Goal: Task Accomplishment & Management: Use online tool/utility

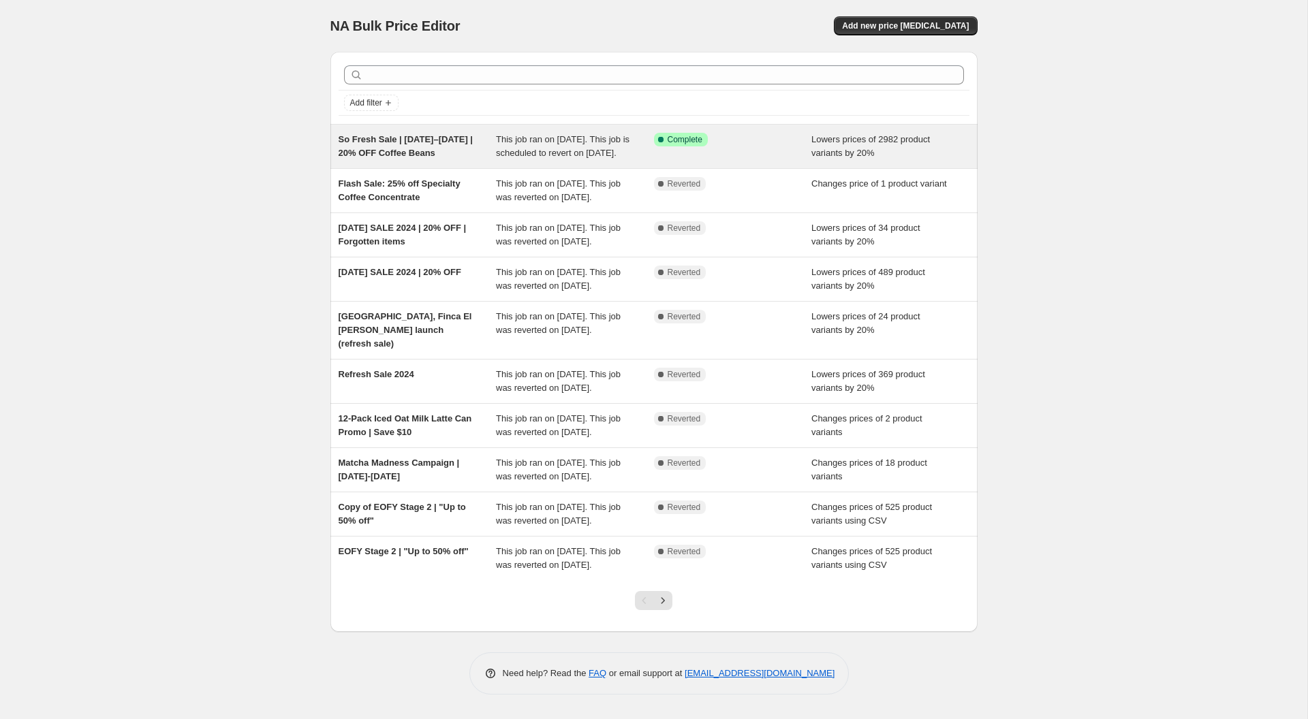
click at [416, 151] on span "So Fresh Sale | [DATE]–[DATE] | 20% OFF Coffee Beans" at bounding box center [406, 146] width 134 height 24
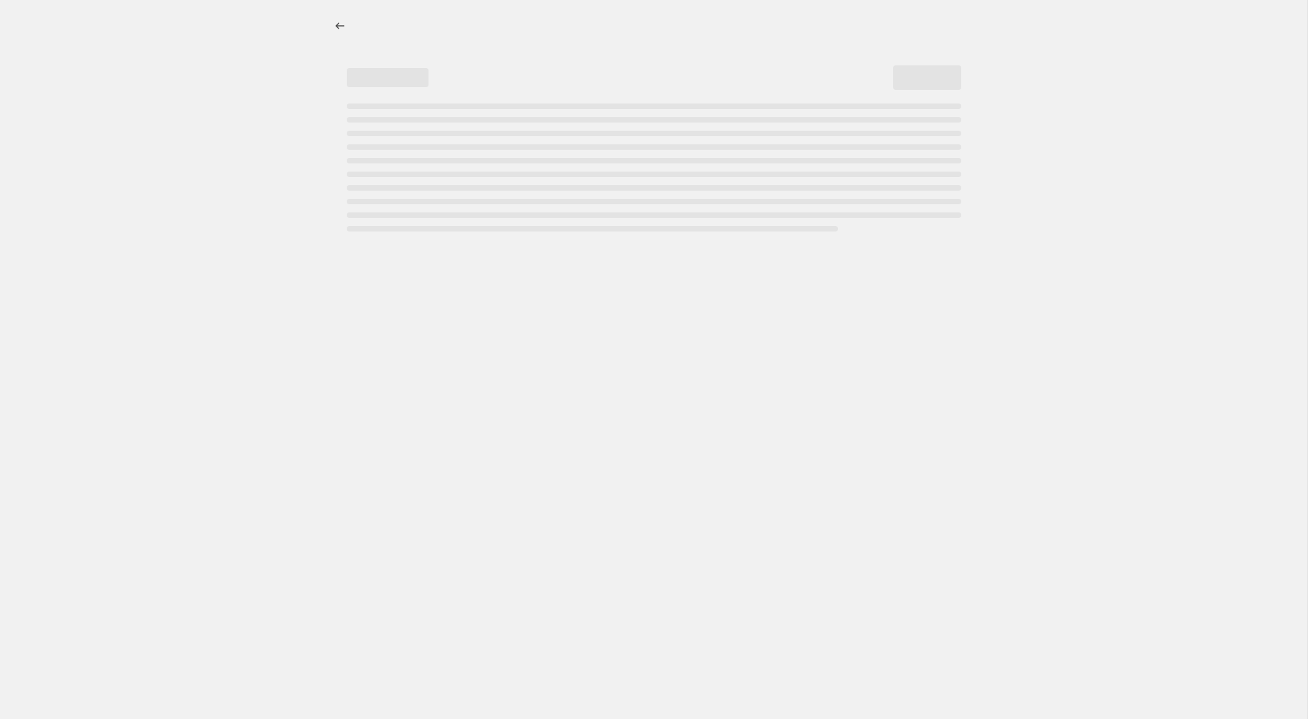
select select "percentage"
select select "collection"
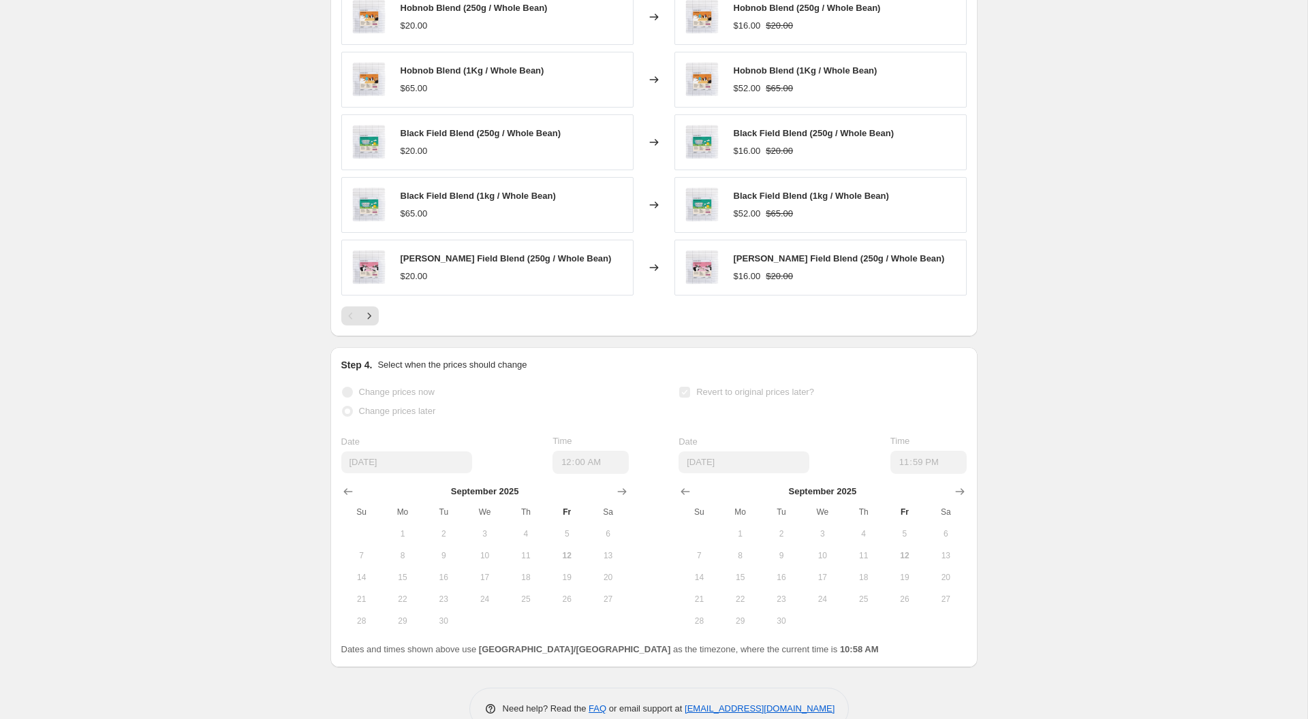
scroll to position [1223, 0]
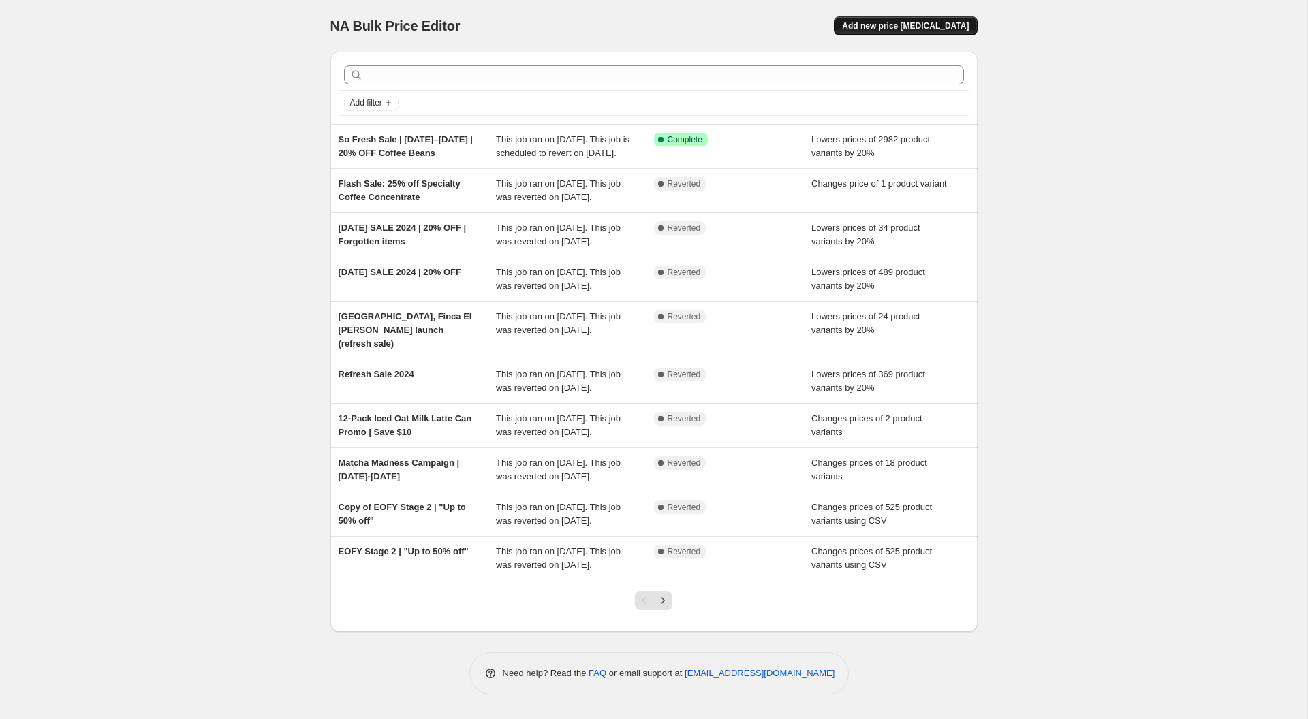
click at [929, 16] on button "Add new price [MEDICAL_DATA]" at bounding box center [905, 25] width 143 height 19
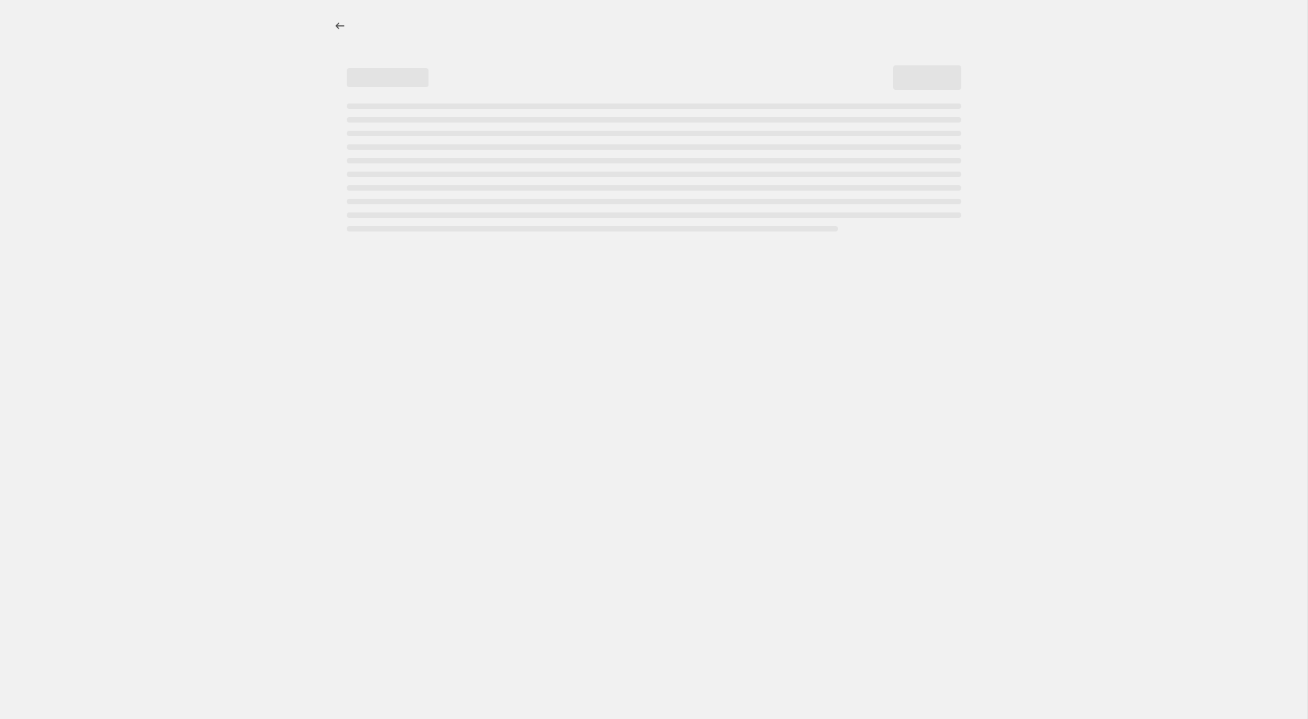
select select "percentage"
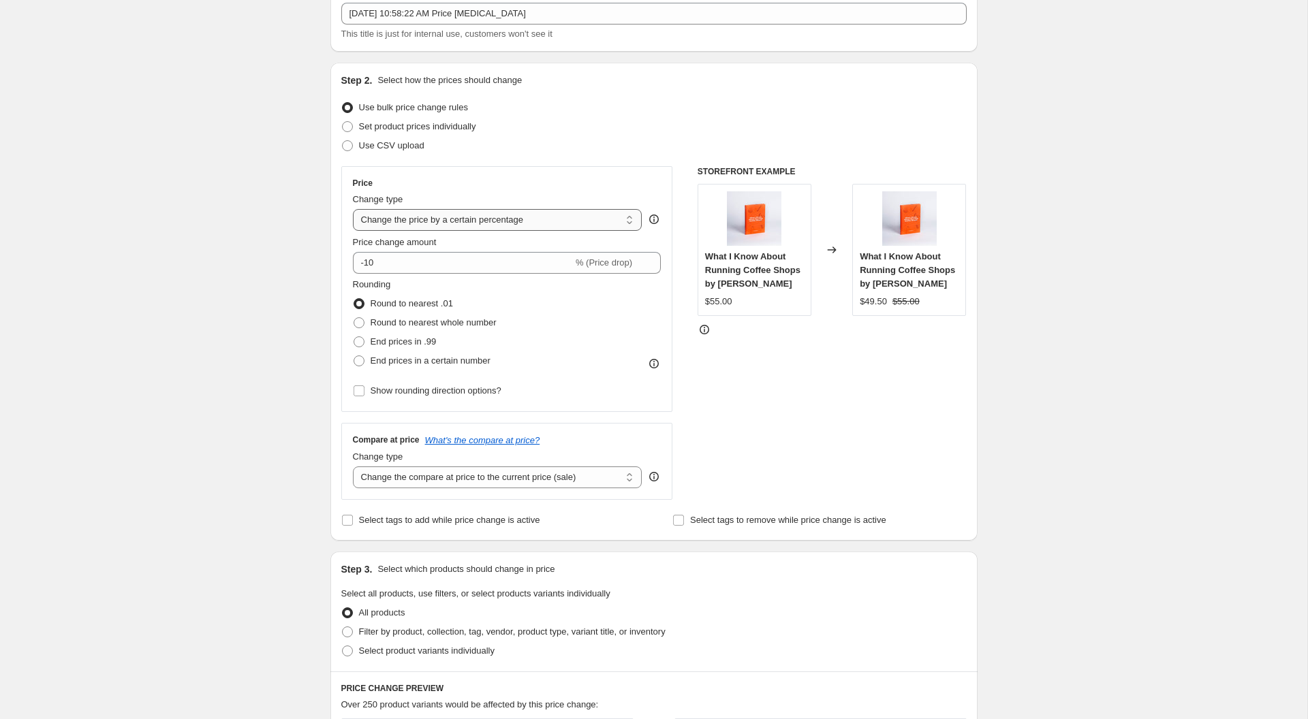
scroll to position [90, 0]
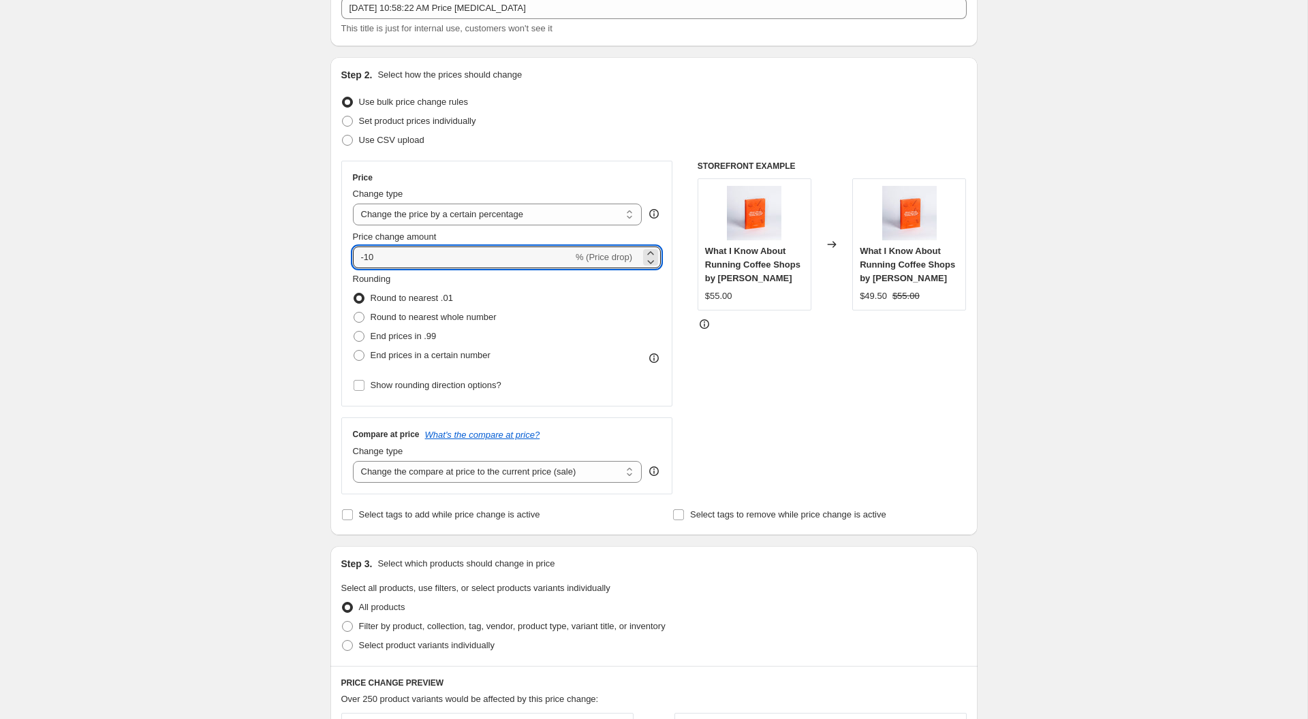
drag, startPoint x: 419, startPoint y: 253, endPoint x: 318, endPoint y: 255, distance: 100.8
click at [318, 255] on div "Create new price [MEDICAL_DATA]. This page is ready Create new price [MEDICAL_D…" at bounding box center [654, 593] width 680 height 1366
type input "10"
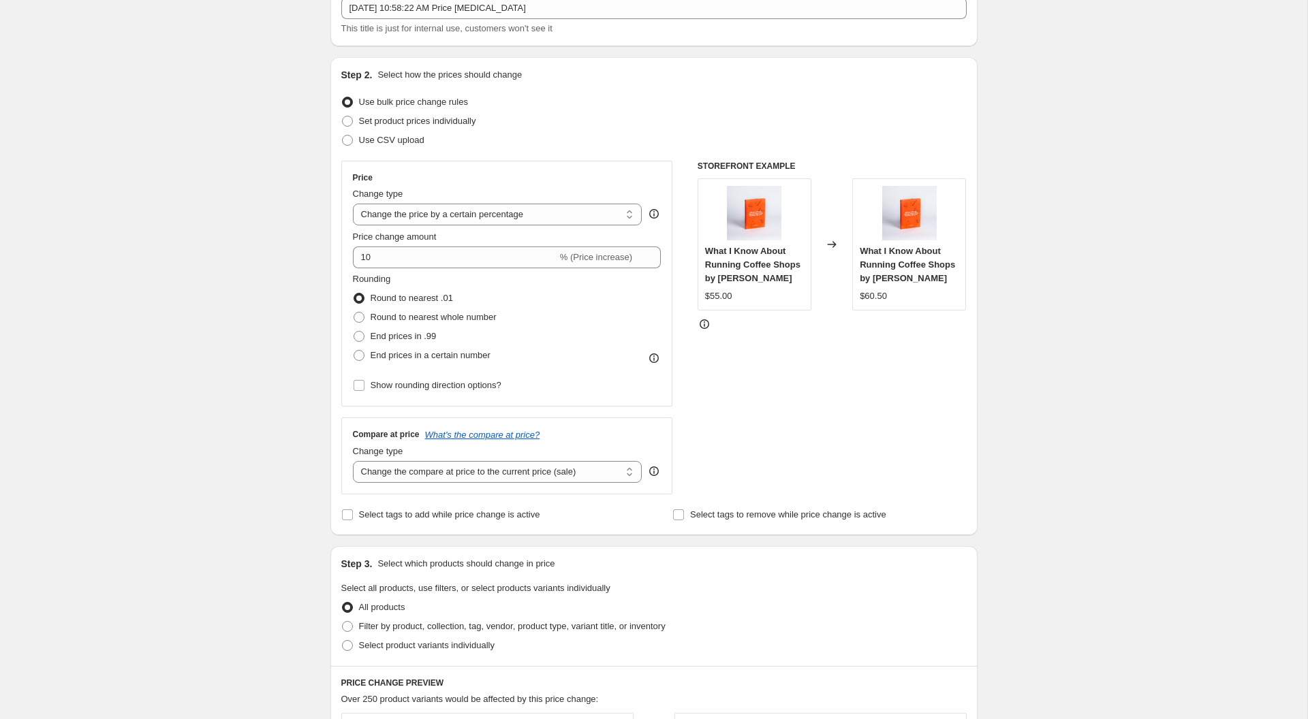
click at [243, 326] on div "Create new price [MEDICAL_DATA]. This page is ready Create new price [MEDICAL_D…" at bounding box center [653, 593] width 1307 height 1366
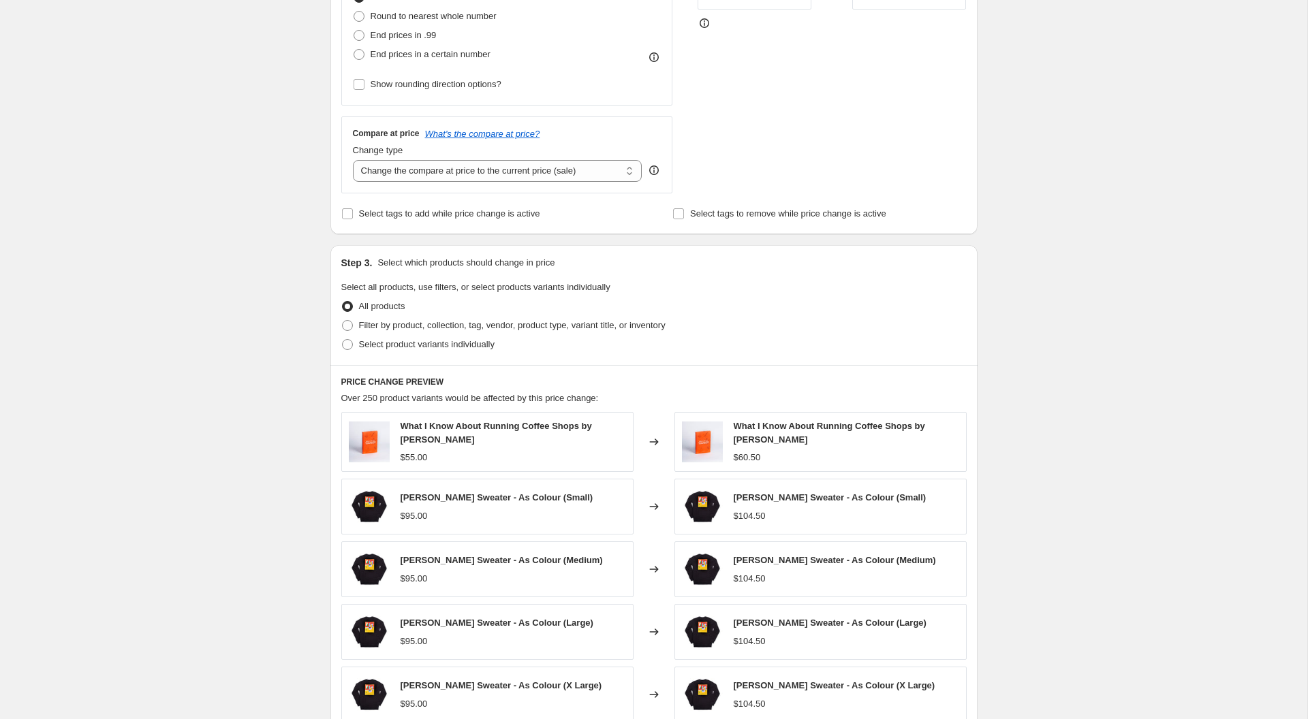
scroll to position [413, 0]
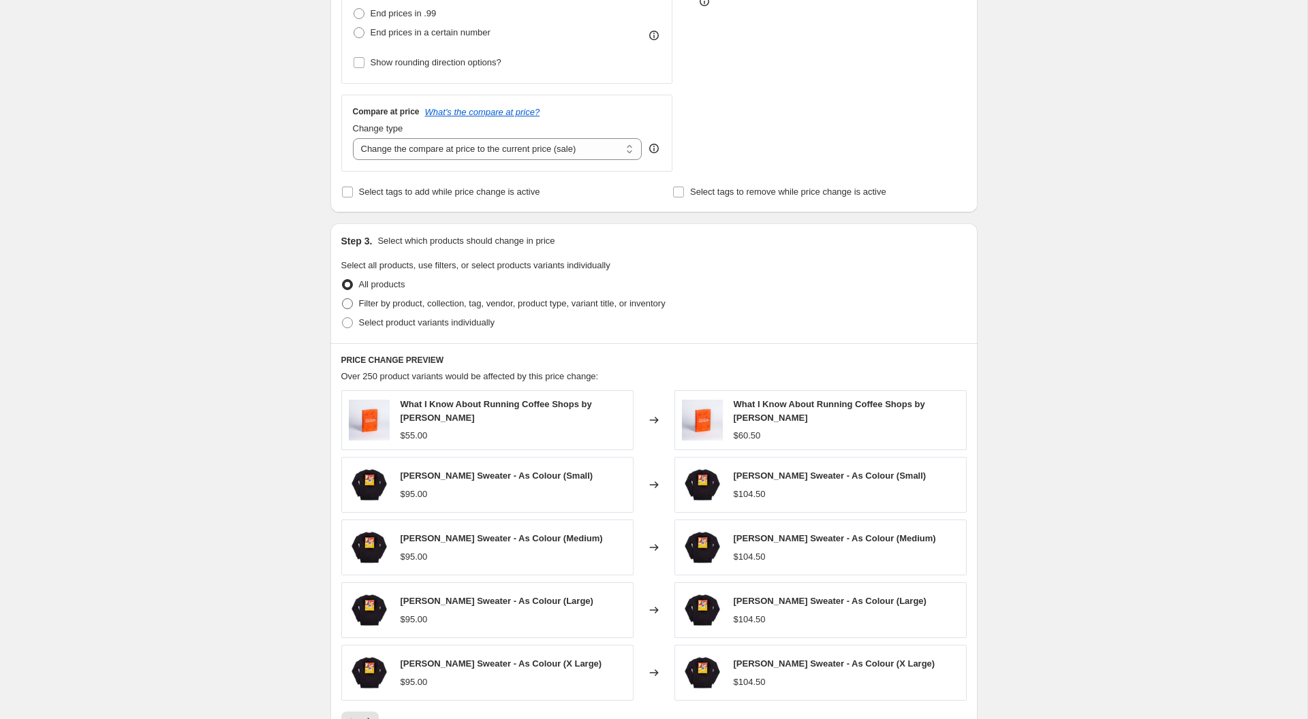
click at [345, 302] on span at bounding box center [347, 303] width 11 height 11
click at [343, 299] on input "Filter by product, collection, tag, vendor, product type, variant title, or inv…" at bounding box center [342, 298] width 1 height 1
radio input "true"
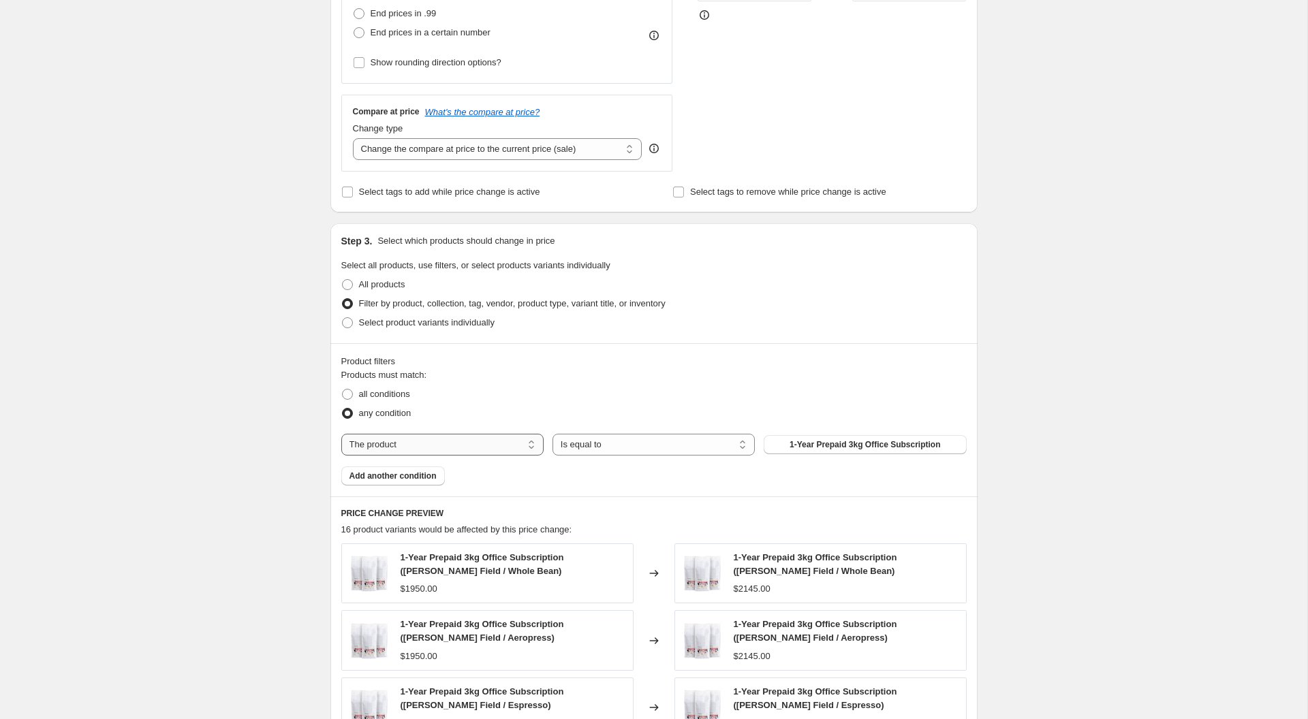
click at [487, 446] on select "The product The product's collection The product's tag The product's vendor The…" at bounding box center [442, 445] width 202 height 22
click at [369, 393] on span "all conditions" at bounding box center [384, 394] width 51 height 10
click at [343, 390] on input "all conditions" at bounding box center [342, 389] width 1 height 1
radio input "true"
click at [576, 446] on select "Is equal to Is not equal to" at bounding box center [653, 445] width 202 height 22
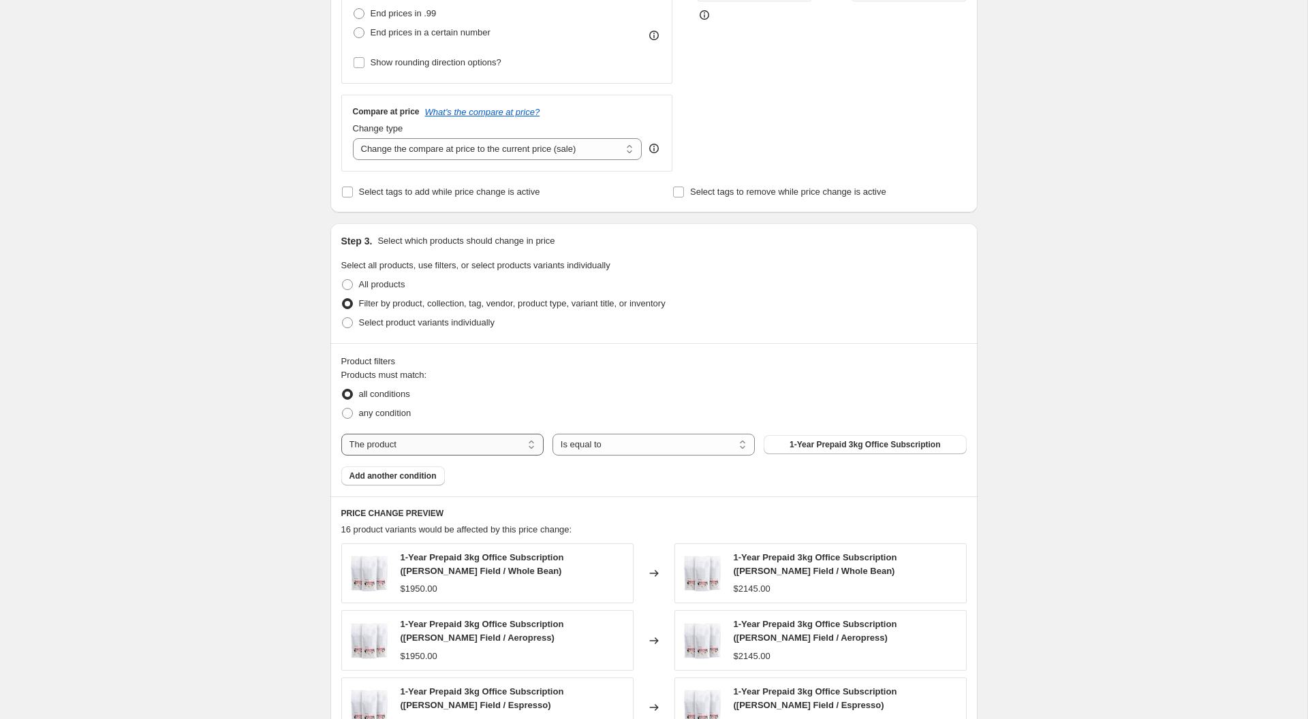
click at [493, 439] on select "The product The product's collection The product's tag The product's vendor The…" at bounding box center [442, 445] width 202 height 22
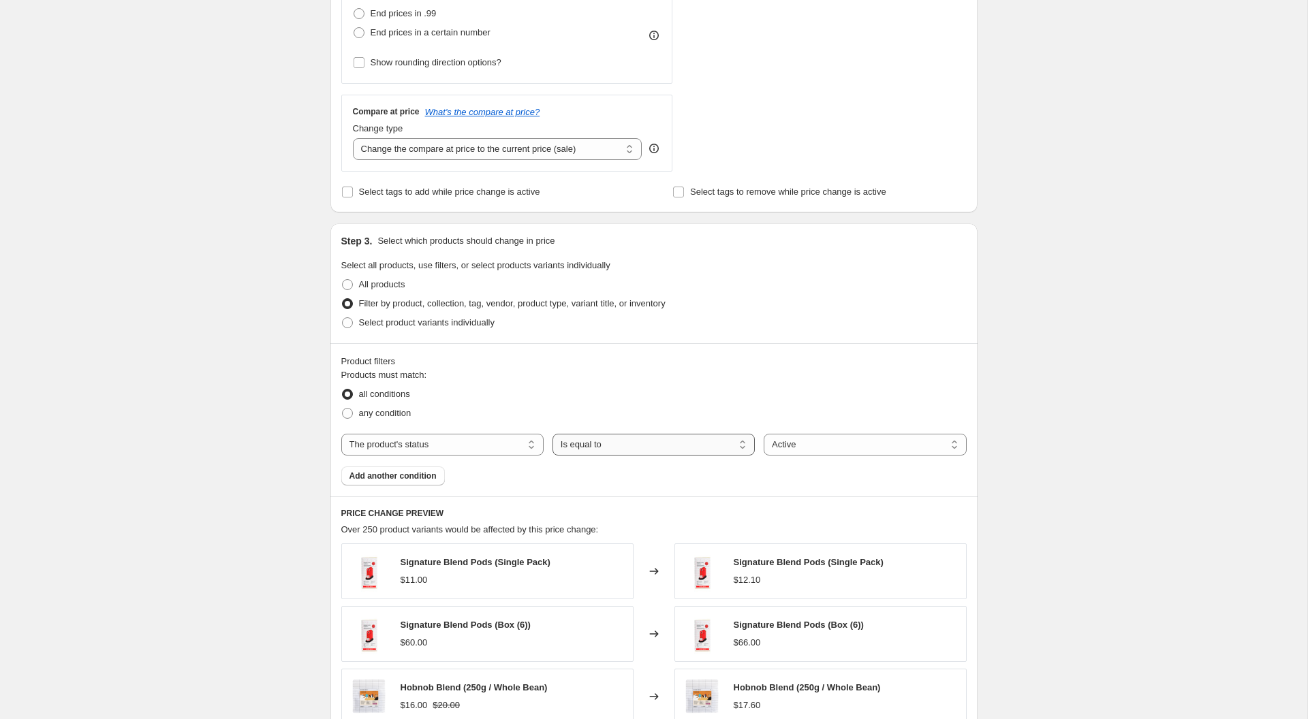
click at [660, 440] on select "Is equal to Is not equal to" at bounding box center [653, 445] width 202 height 22
click at [816, 443] on select "Active Draft Archived" at bounding box center [865, 445] width 202 height 22
click at [415, 443] on select "The product The product's collection The product's tag The product's vendor The…" at bounding box center [442, 445] width 202 height 22
select select "product"
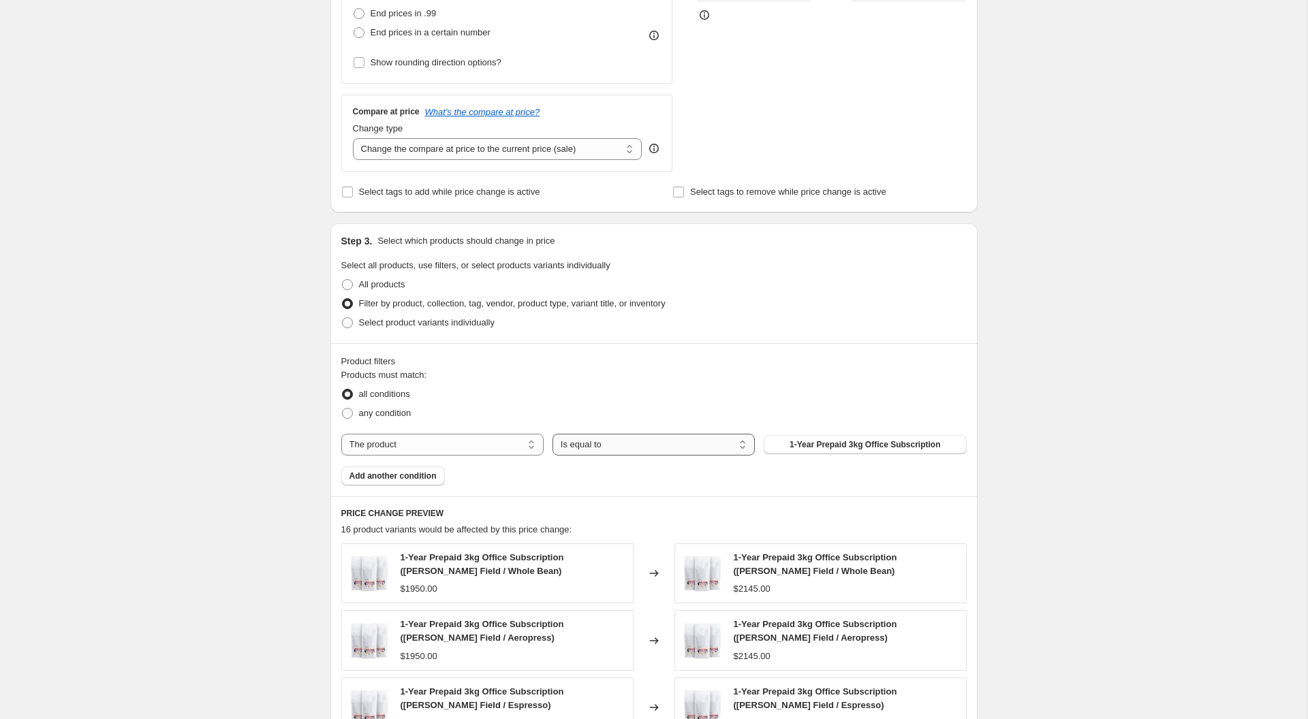
click at [604, 449] on select "Is equal to Is not equal to" at bounding box center [653, 445] width 202 height 22
click at [830, 442] on span "1-Year Prepaid 3kg Office Subscription" at bounding box center [865, 444] width 151 height 11
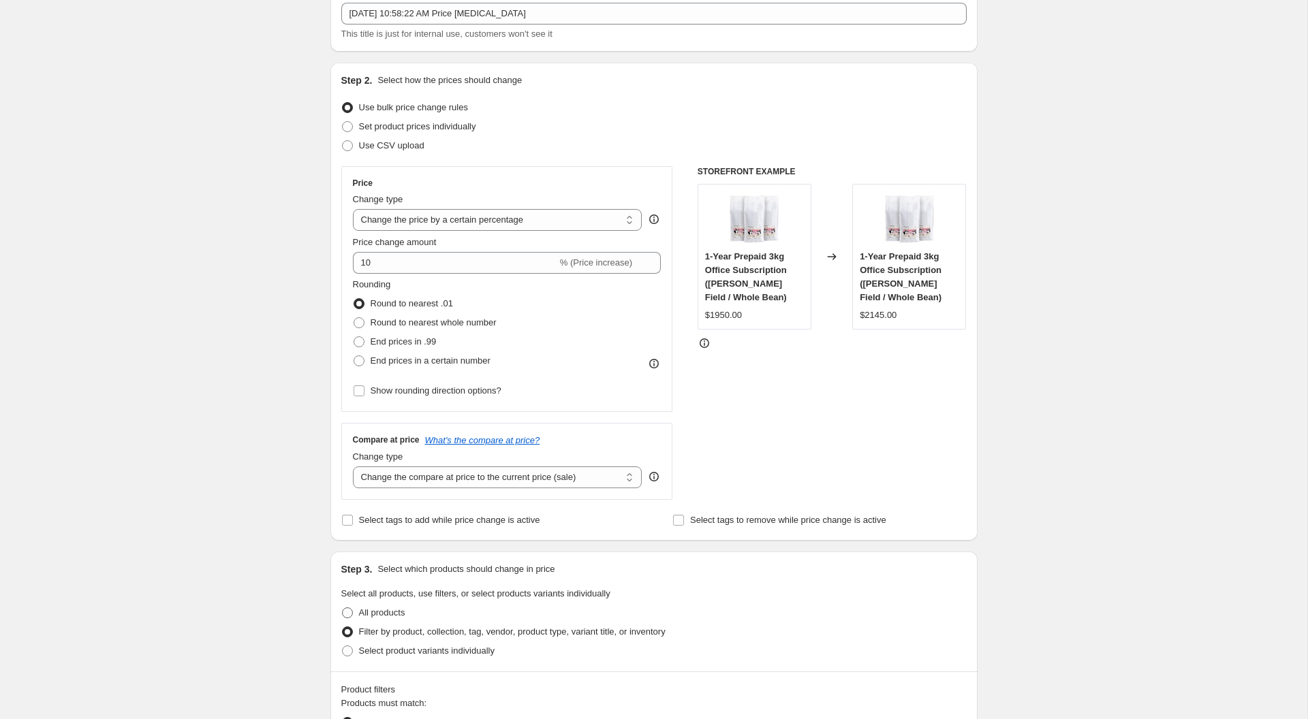
scroll to position [0, 0]
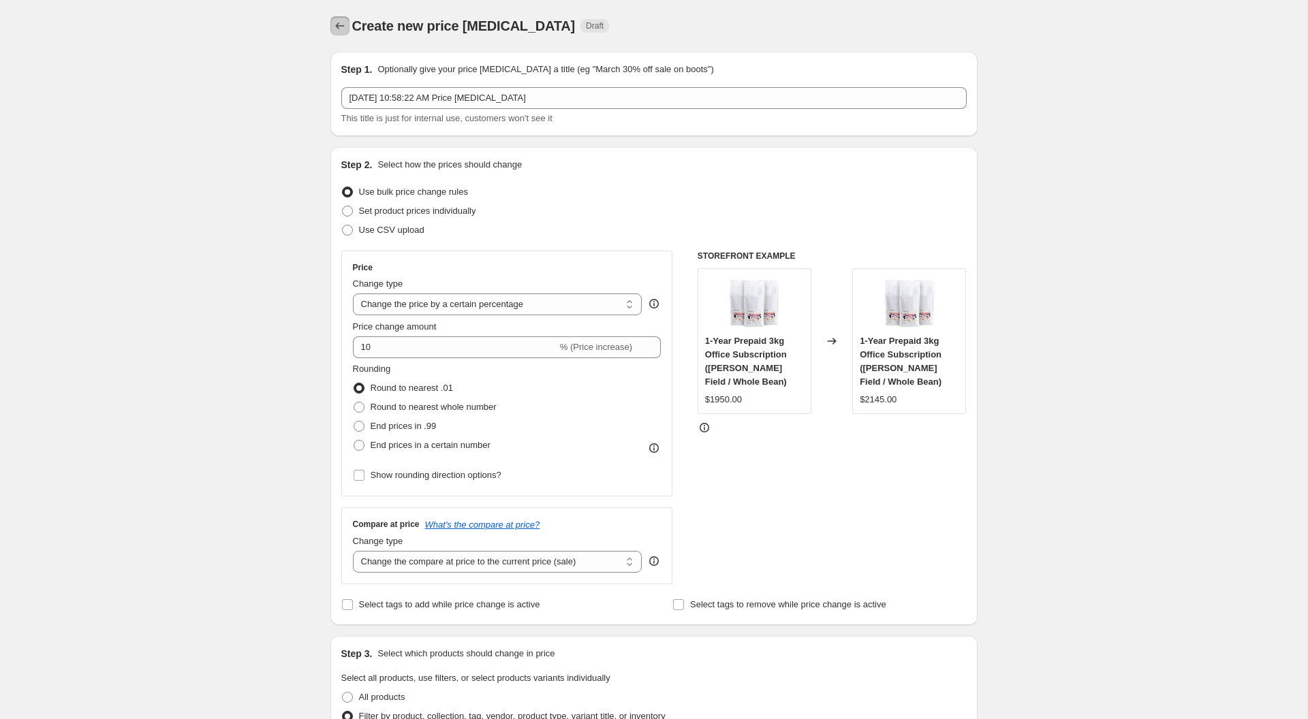
click at [345, 26] on icon "Price change jobs" at bounding box center [340, 26] width 14 height 14
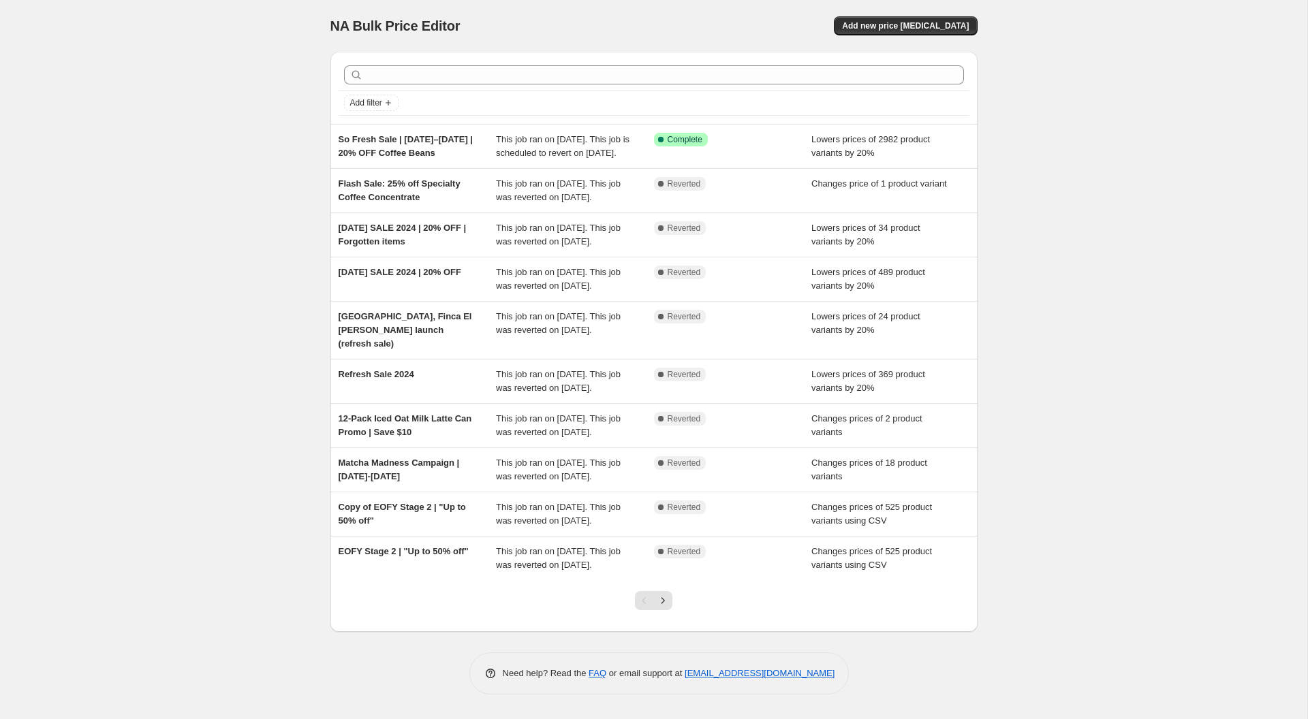
click at [180, 60] on div "NA Bulk Price Editor. This page is ready NA Bulk Price Editor Add new price [ME…" at bounding box center [653, 359] width 1307 height 719
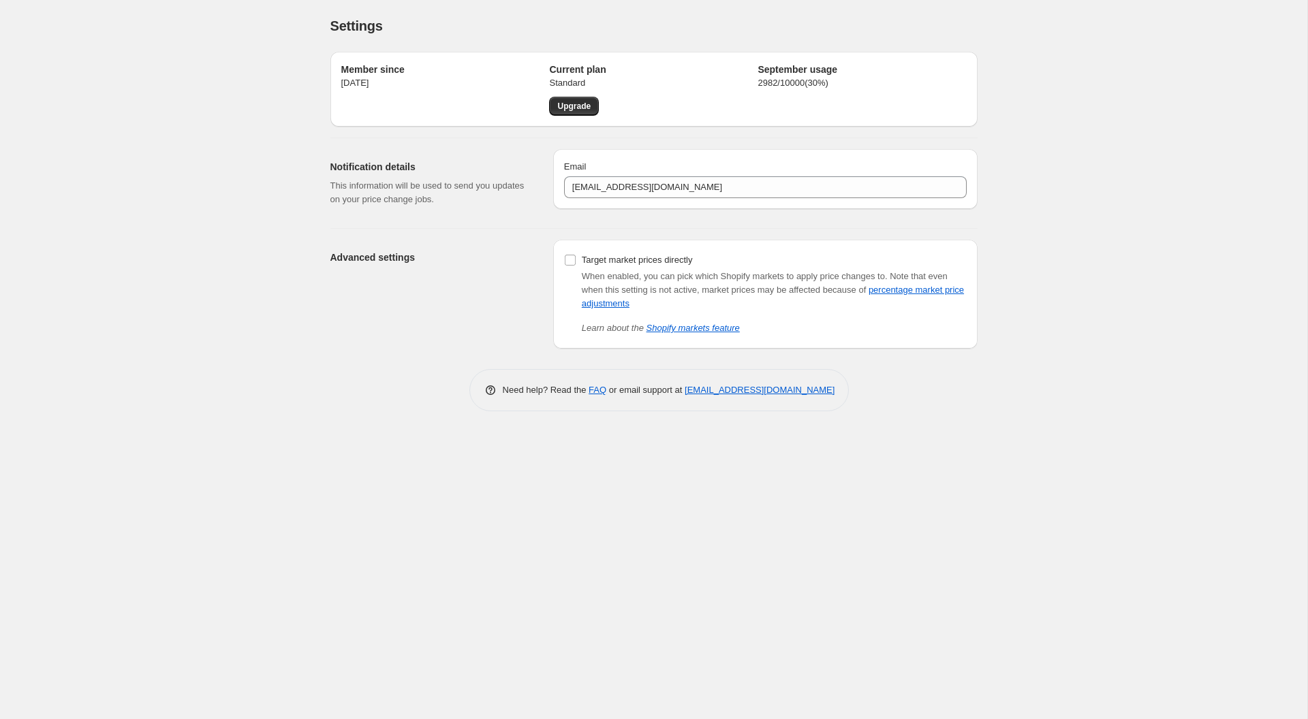
click at [772, 396] on div "Need help? Read the FAQ or email support at [EMAIL_ADDRESS][DOMAIN_NAME]" at bounding box center [659, 390] width 380 height 42
click at [769, 392] on link "[EMAIL_ADDRESS][DOMAIN_NAME]" at bounding box center [760, 390] width 150 height 10
drag, startPoint x: 848, startPoint y: 382, endPoint x: 800, endPoint y: 386, distance: 47.9
click at [800, 386] on div "Need help? Read the FAQ or email support at [EMAIL_ADDRESS][DOMAIN_NAME]" at bounding box center [659, 390] width 380 height 42
click at [881, 431] on div "Settings. This page is ready Settings Member since [DATE] Current plan Standard…" at bounding box center [653, 359] width 1307 height 719
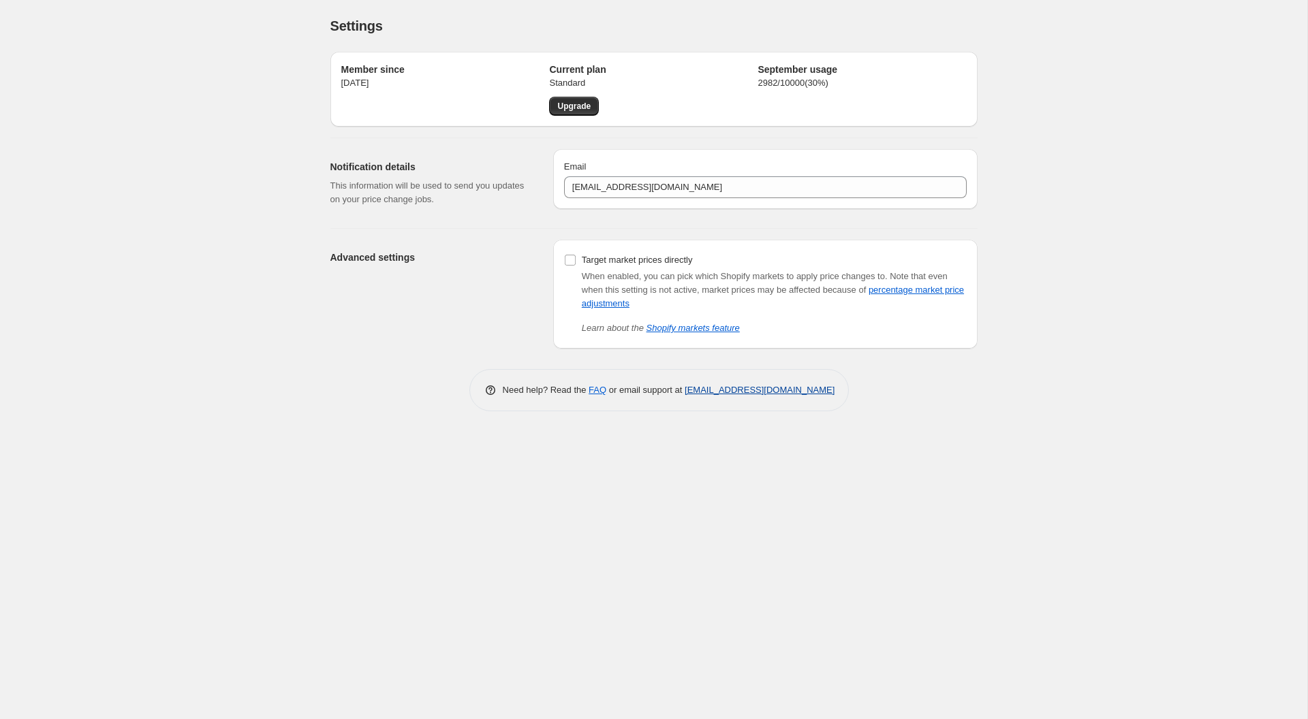
drag, startPoint x: 849, startPoint y: 390, endPoint x: 684, endPoint y: 388, distance: 164.9
click at [684, 388] on div "Need help? Read the FAQ or email support at [EMAIL_ADDRESS][DOMAIN_NAME]" at bounding box center [659, 390] width 380 height 42
copy link "[EMAIL_ADDRESS][DOMAIN_NAME]"
click at [131, 178] on div "Settings. This page is ready Settings Member since [DATE] Current plan Standard…" at bounding box center [653, 359] width 1307 height 719
